Goal: Transaction & Acquisition: Purchase product/service

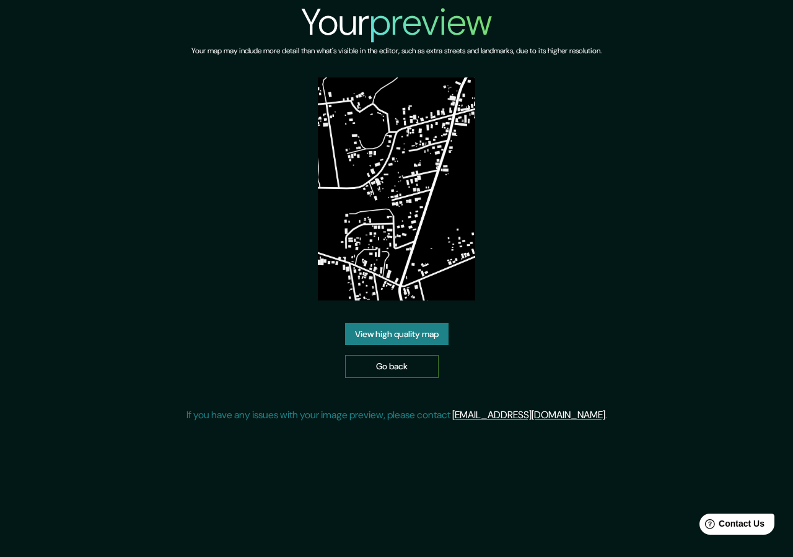
click at [399, 355] on link "Go back" at bounding box center [392, 366] width 94 height 23
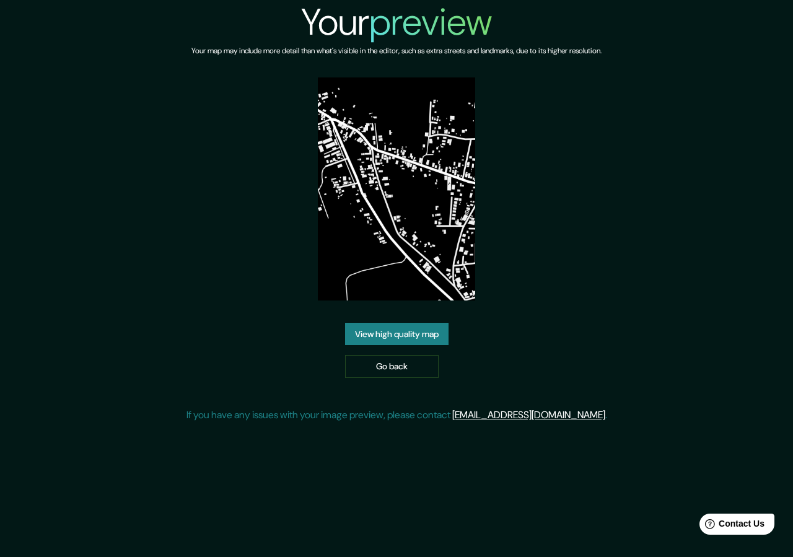
click at [389, 326] on link "View high quality map" at bounding box center [397, 334] width 104 height 23
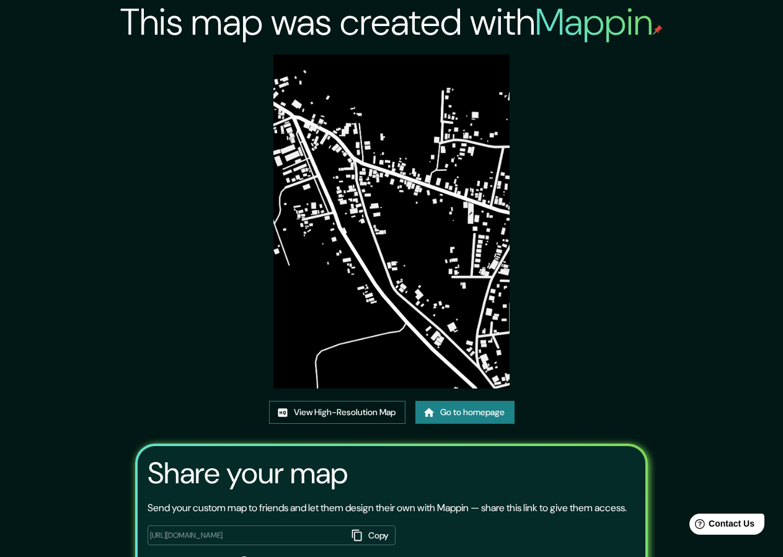
click at [346, 411] on link "View High-Resolution Map" at bounding box center [337, 412] width 136 height 23
click at [437, 421] on link "Go to homepage" at bounding box center [464, 412] width 99 height 23
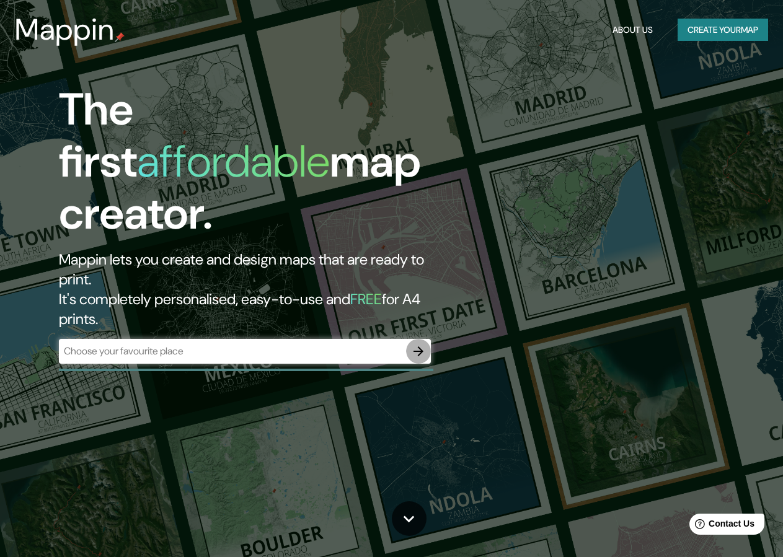
click at [417, 344] on icon "button" at bounding box center [418, 351] width 15 height 15
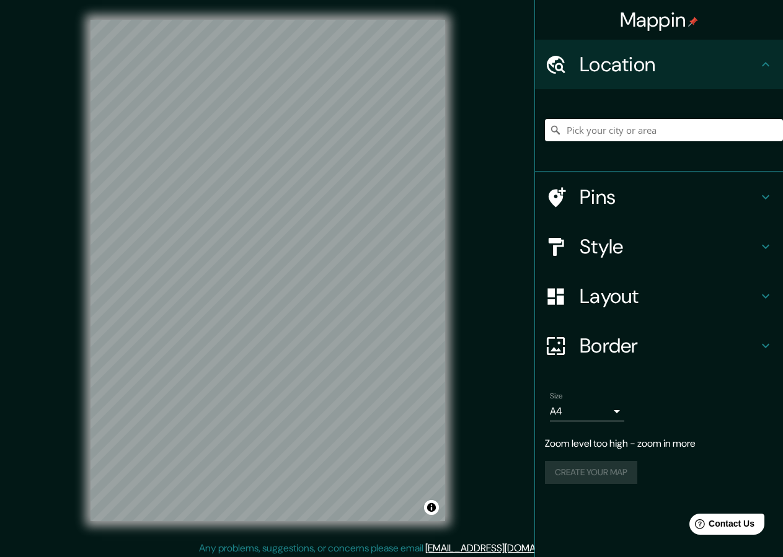
click at [39, 249] on div "Mappin Location Pins Style Layout Border Choose a border. Hint : you can make l…" at bounding box center [391, 280] width 783 height 561
click at [586, 185] on h4 "Pins" at bounding box center [669, 197] width 179 height 25
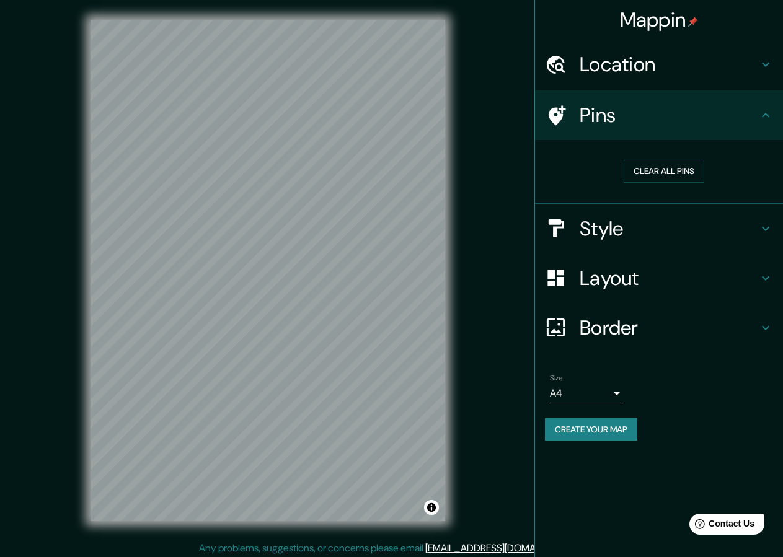
click at [629, 227] on h4 "Style" at bounding box center [669, 228] width 179 height 25
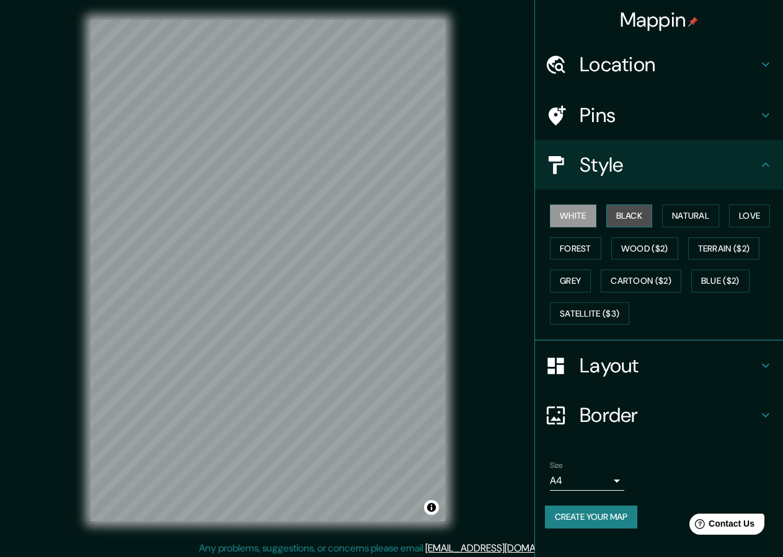
click at [632, 226] on button "Black" at bounding box center [629, 216] width 46 height 23
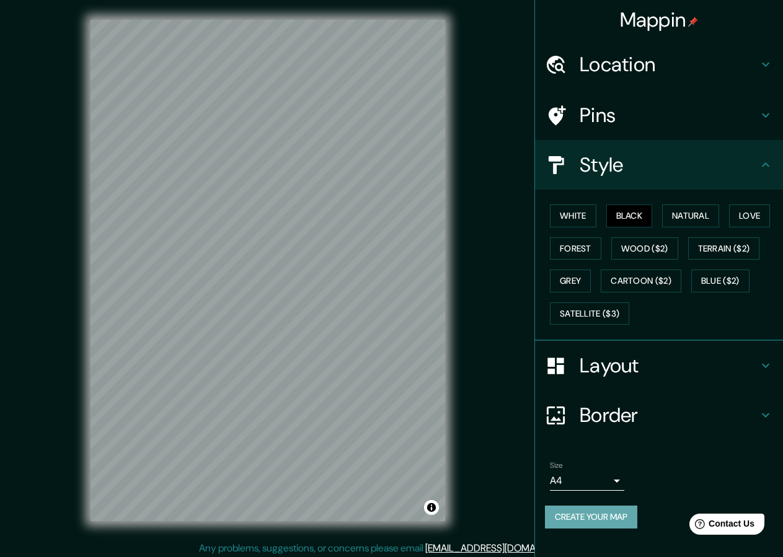
click at [571, 524] on button "Create your map" at bounding box center [591, 517] width 92 height 23
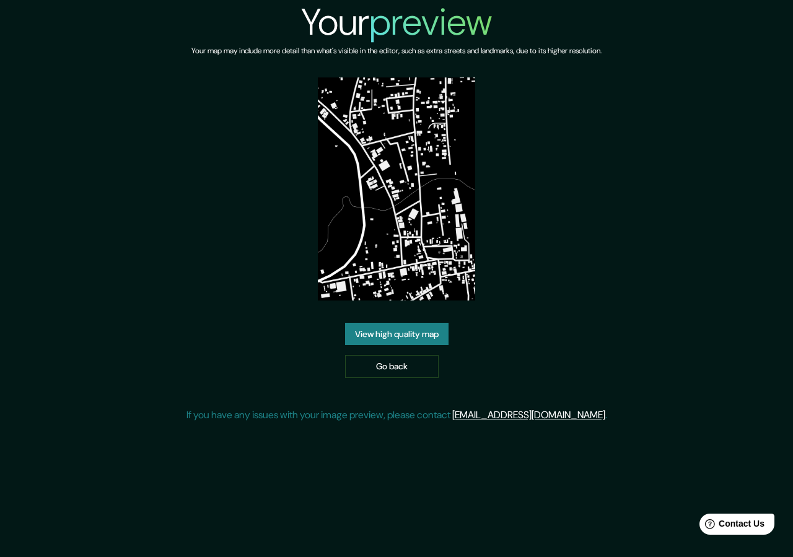
click at [410, 332] on link "View high quality map" at bounding box center [397, 334] width 104 height 23
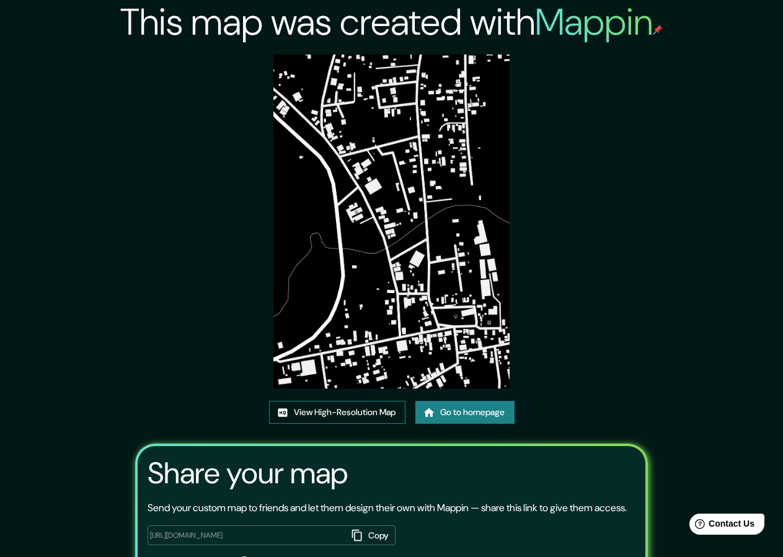
click at [307, 407] on link "View High-Resolution Map" at bounding box center [337, 412] width 136 height 23
click at [395, 415] on link "View High-Resolution Map" at bounding box center [337, 412] width 136 height 23
click at [327, 413] on link "View High-Resolution Map" at bounding box center [337, 412] width 136 height 23
click at [489, 410] on link "Go to homepage" at bounding box center [464, 412] width 99 height 23
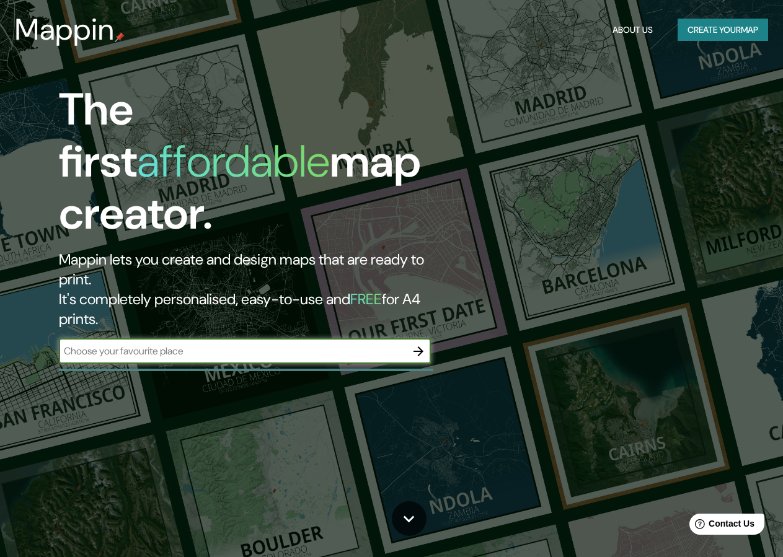
click at [415, 346] on icon "button" at bounding box center [418, 351] width 10 height 10
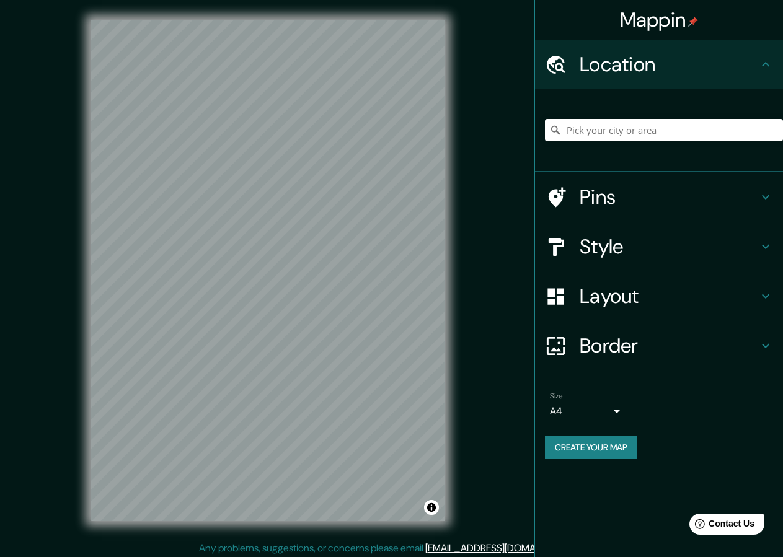
click at [632, 258] on h4 "Style" at bounding box center [669, 246] width 179 height 25
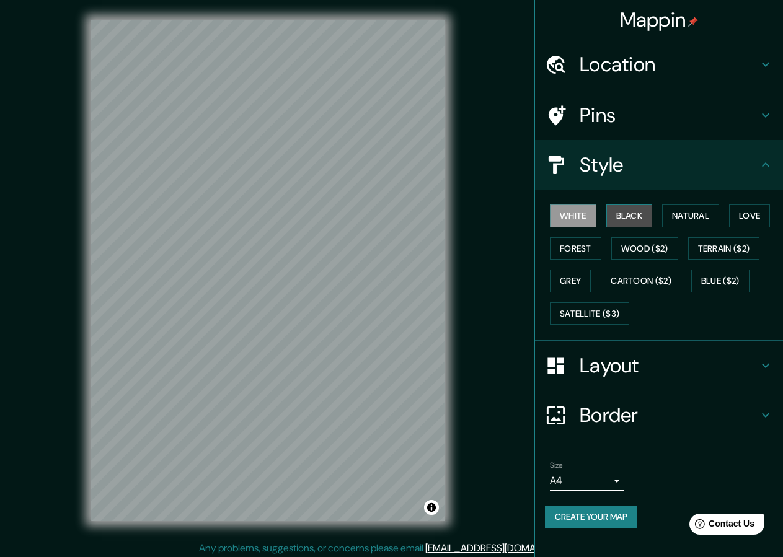
click at [634, 213] on button "Black" at bounding box center [629, 216] width 46 height 23
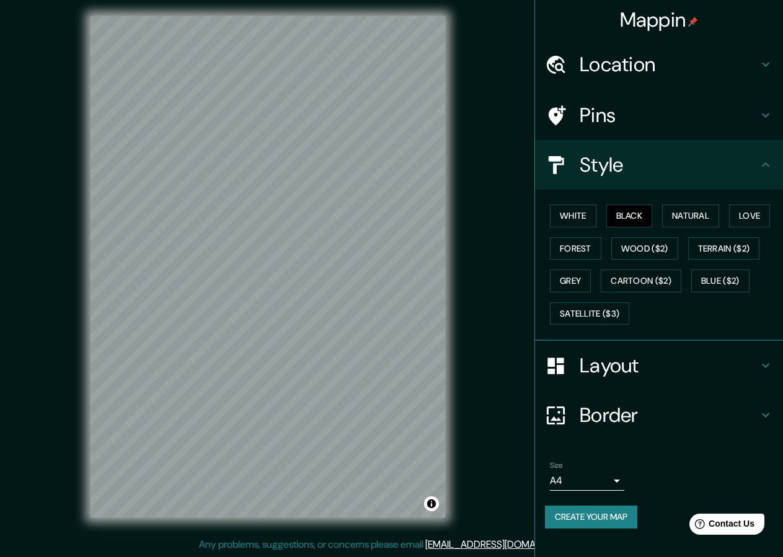
click at [575, 519] on button "Create your map" at bounding box center [591, 517] width 92 height 23
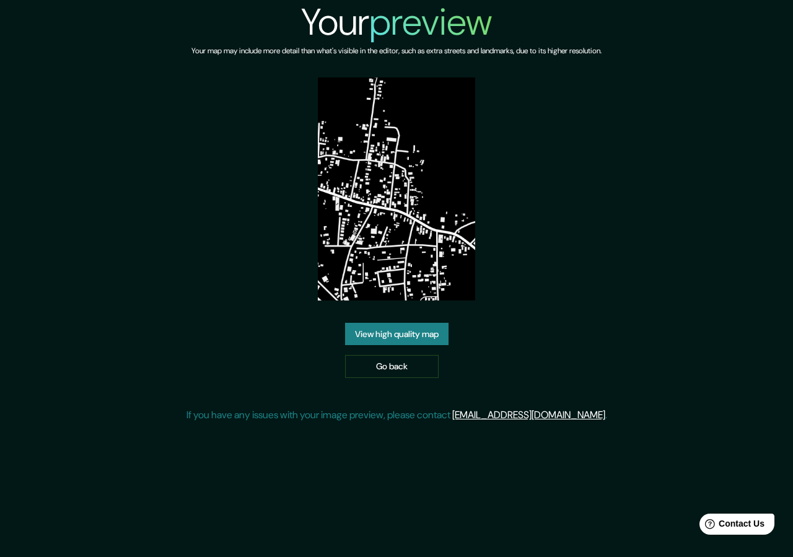
click at [382, 338] on link "View high quality map" at bounding box center [397, 334] width 104 height 23
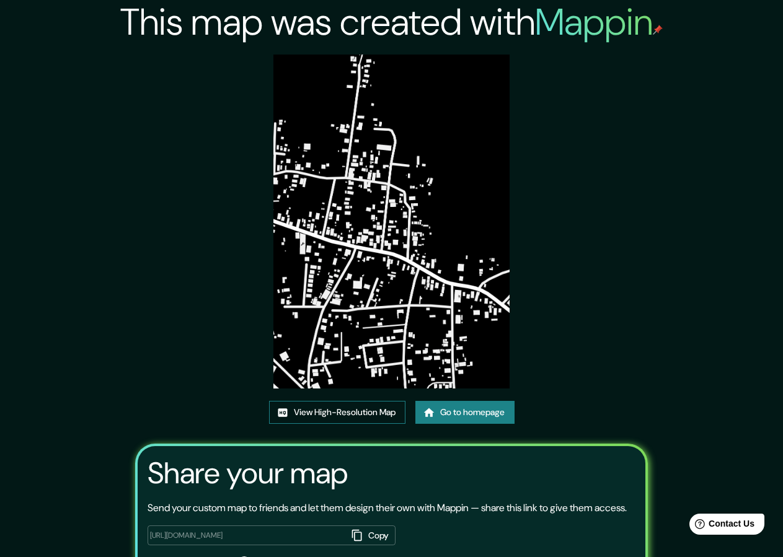
click at [363, 404] on link "View High-Resolution Map" at bounding box center [337, 412] width 136 height 23
